Goal: Information Seeking & Learning: Learn about a topic

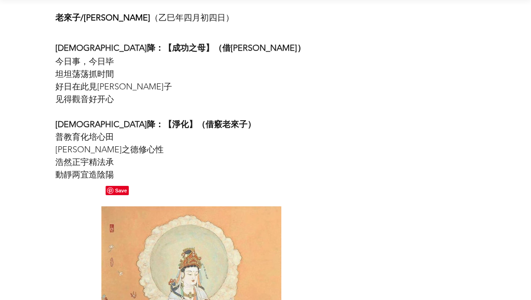
scroll to position [1283, 0]
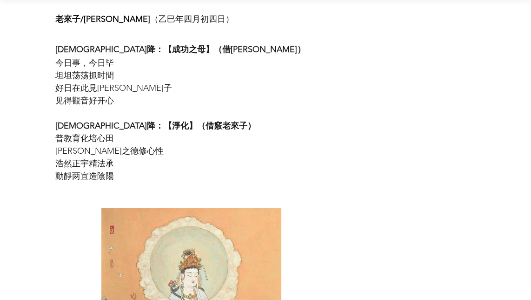
click at [133, 132] on span "普教育化培心田" at bounding box center [191, 138] width 272 height 13
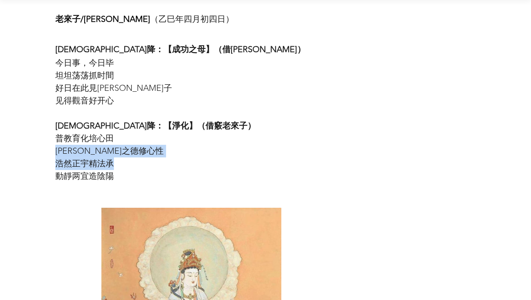
drag, startPoint x: 59, startPoint y: 126, endPoint x: 137, endPoint y: 134, distance: 78.1
drag, startPoint x: 137, startPoint y: 134, endPoint x: 129, endPoint y: 127, distance: 10.5
click at [129, 145] on span "[PERSON_NAME]之德修心性" at bounding box center [191, 151] width 272 height 13
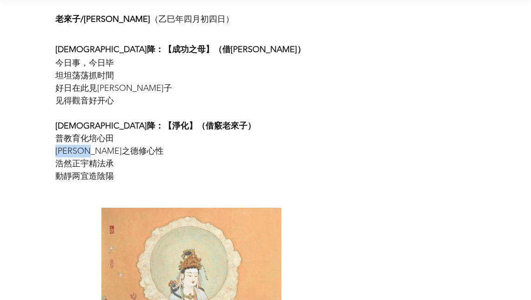
drag, startPoint x: 56, startPoint y: 127, endPoint x: 126, endPoint y: 123, distance: 70.4
click at [126, 145] on span "[PERSON_NAME]之德修心性" at bounding box center [191, 151] width 272 height 13
click at [127, 157] on span "浩然正宇精法承" at bounding box center [191, 163] width 272 height 13
drag, startPoint x: 53, startPoint y: 140, endPoint x: 129, endPoint y: 137, distance: 76.3
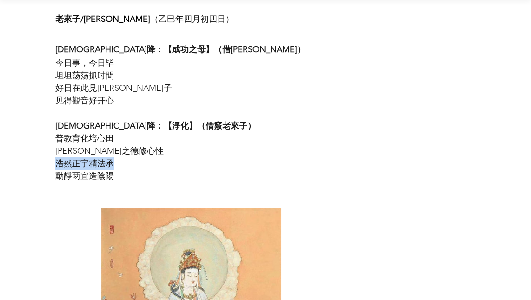
click at [129, 157] on div "浩然正宇精法承" at bounding box center [191, 163] width 288 height 13
drag, startPoint x: 129, startPoint y: 137, endPoint x: 120, endPoint y: 137, distance: 8.8
click at [120, 157] on span "浩然正宇精法承" at bounding box center [191, 163] width 272 height 13
drag, startPoint x: 49, startPoint y: 149, endPoint x: 158, endPoint y: 153, distance: 109.4
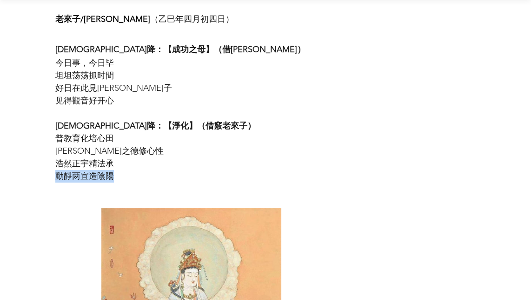
click at [158, 170] on div "動靜两宜造陰陽" at bounding box center [191, 176] width 288 height 13
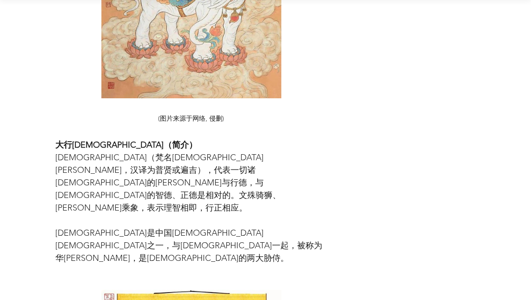
scroll to position [1701, 0]
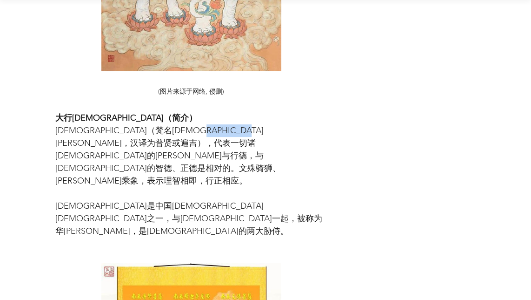
drag, startPoint x: 231, startPoint y: 105, endPoint x: 302, endPoint y: 107, distance: 71.2
click at [281, 125] on span "[DEMOGRAPHIC_DATA]（梵名[DEMOGRAPHIC_DATA][PERSON_NAME]，汉译为普贤或遍吉），代表一切诸[DEMOGRAPHI…" at bounding box center [168, 155] width 226 height 60
drag, startPoint x: 302, startPoint y: 107, endPoint x: 336, endPoint y: 119, distance: 35.6
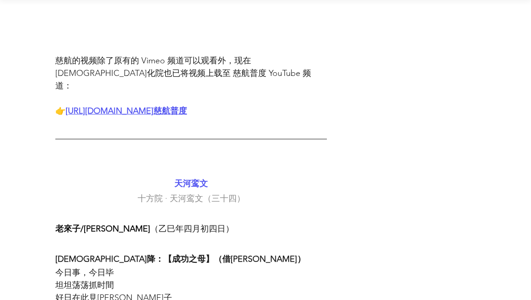
scroll to position [1283, 0]
